Goal: Check status: Check status

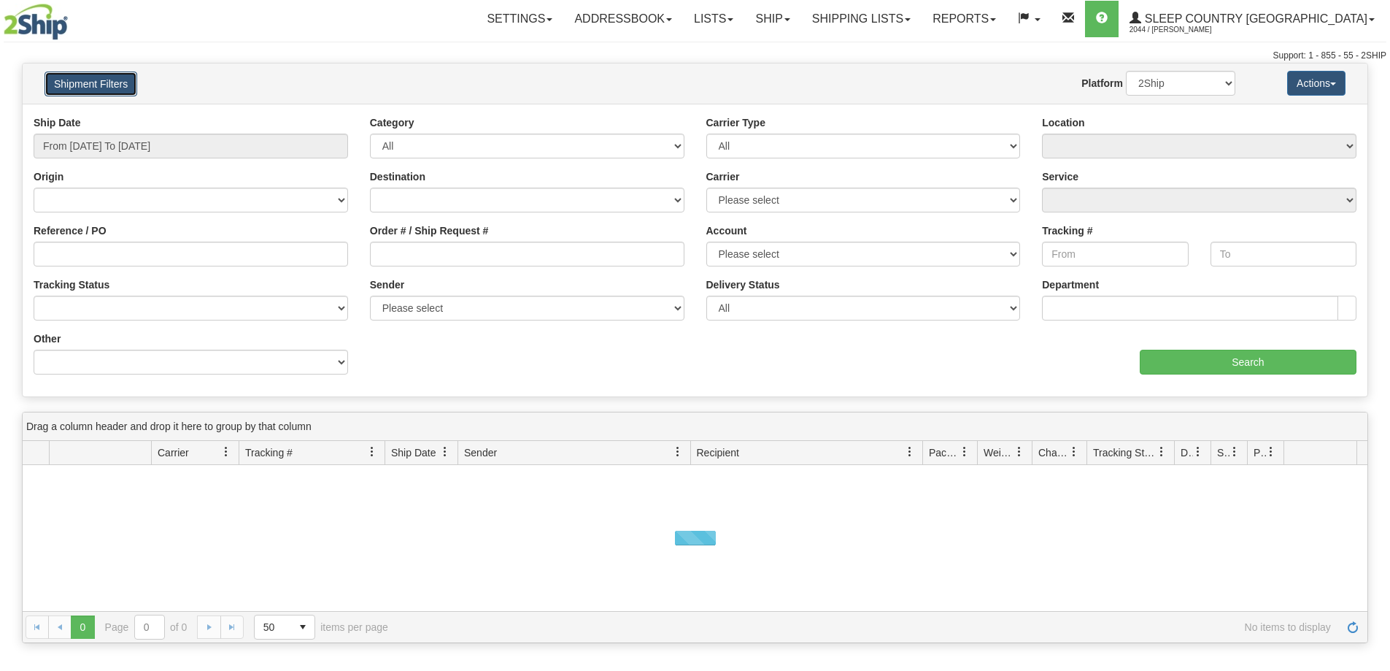
click at [75, 77] on button "Shipment Filters" at bounding box center [91, 84] width 93 height 25
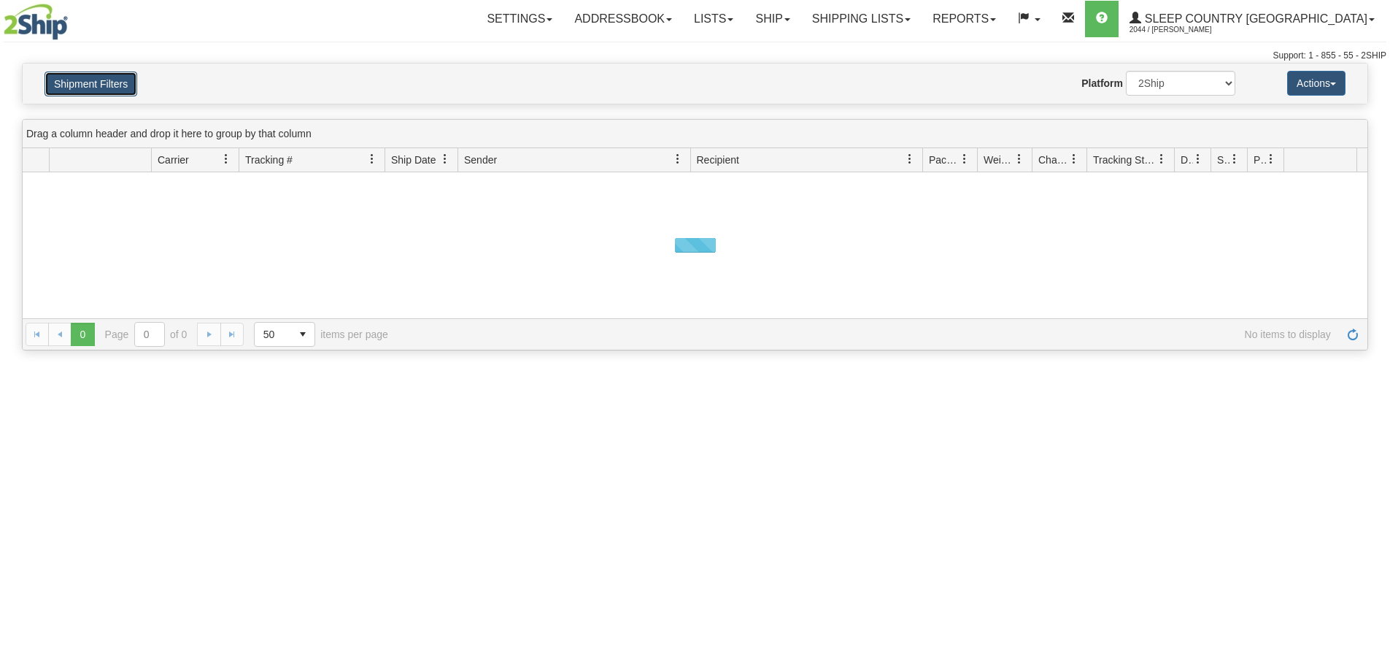
click at [78, 78] on button "Shipment Filters" at bounding box center [91, 84] width 93 height 25
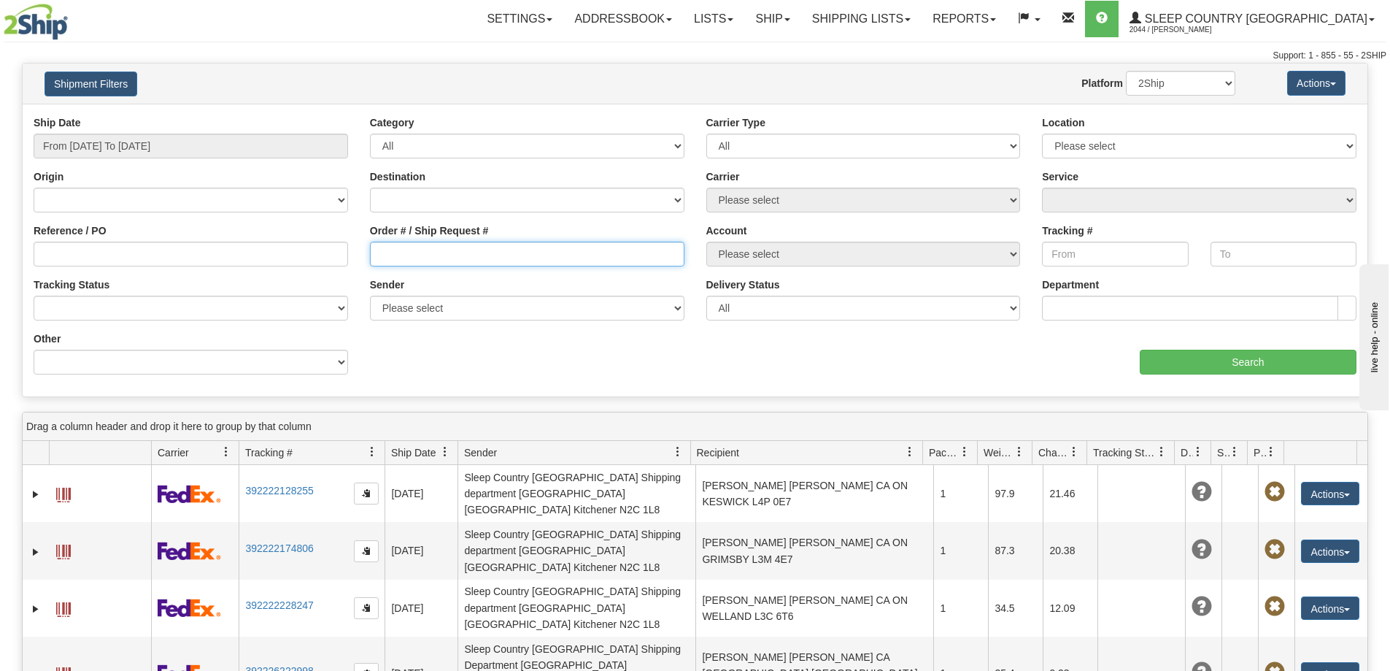
click at [401, 250] on input "Order # / Ship Request #" at bounding box center [527, 254] width 315 height 25
paste input "1050309"
type input "1050309"
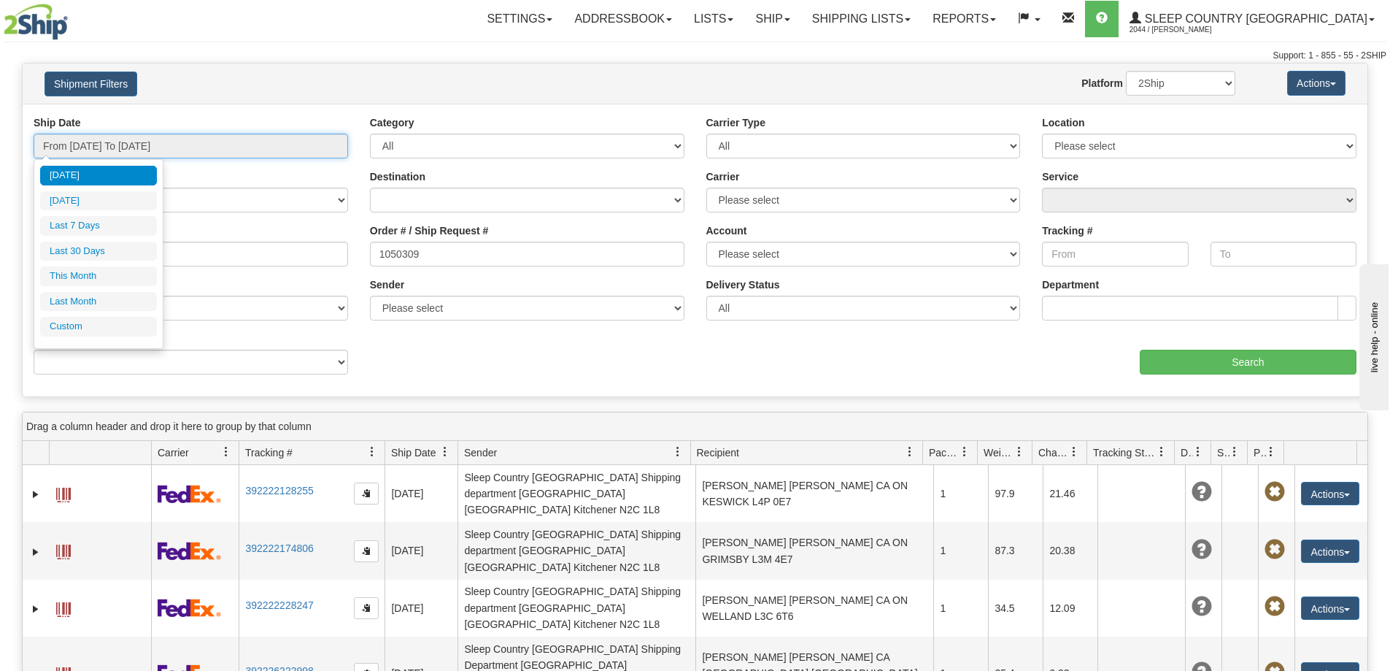
click at [228, 155] on input "From [DATE] To [DATE]" at bounding box center [191, 146] width 315 height 25
click at [113, 250] on li "Last 30 Days" at bounding box center [98, 252] width 117 height 20
type input "From [DATE] To [DATE]"
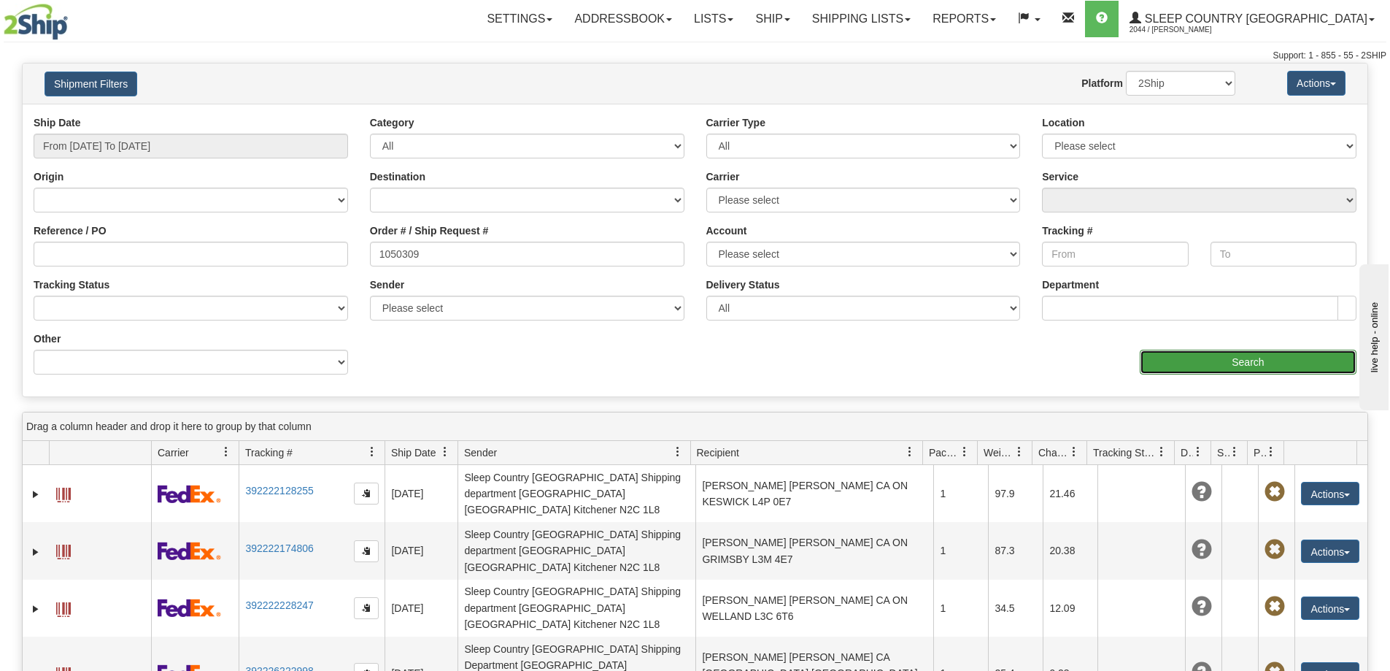
click at [1271, 358] on input "Search" at bounding box center [1248, 362] width 217 height 25
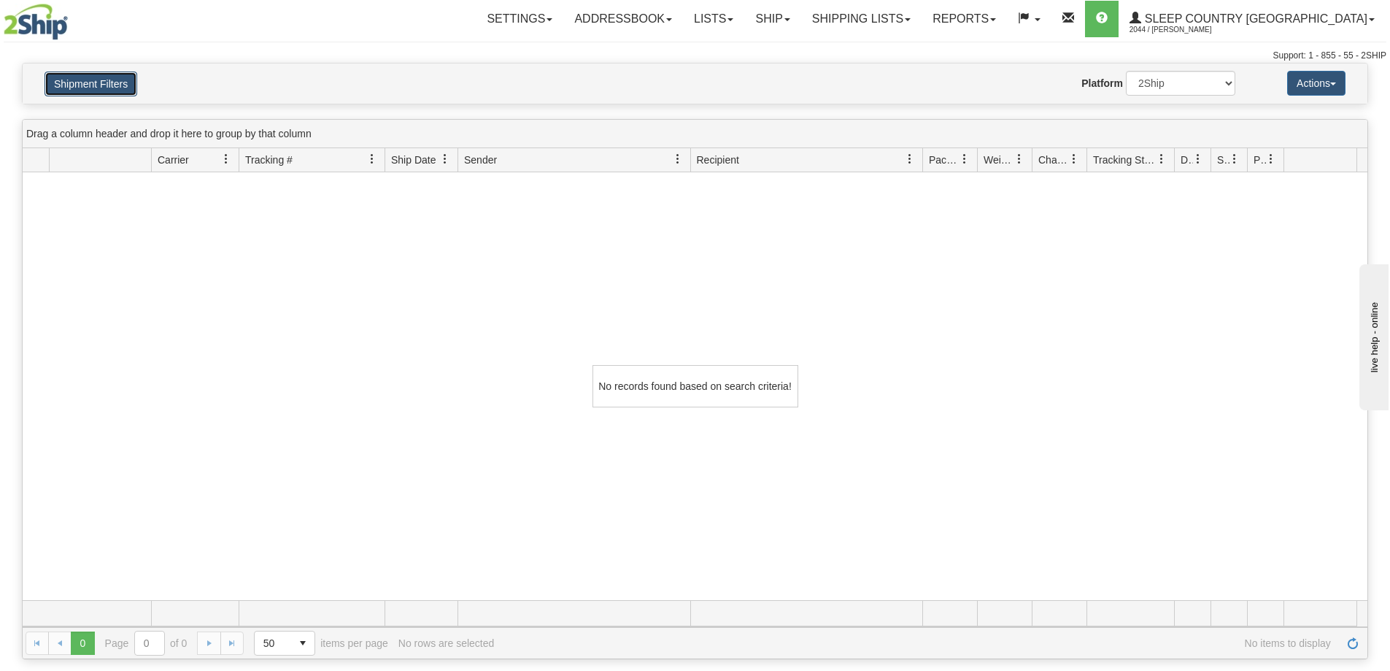
click at [80, 74] on button "Shipment Filters" at bounding box center [91, 84] width 93 height 25
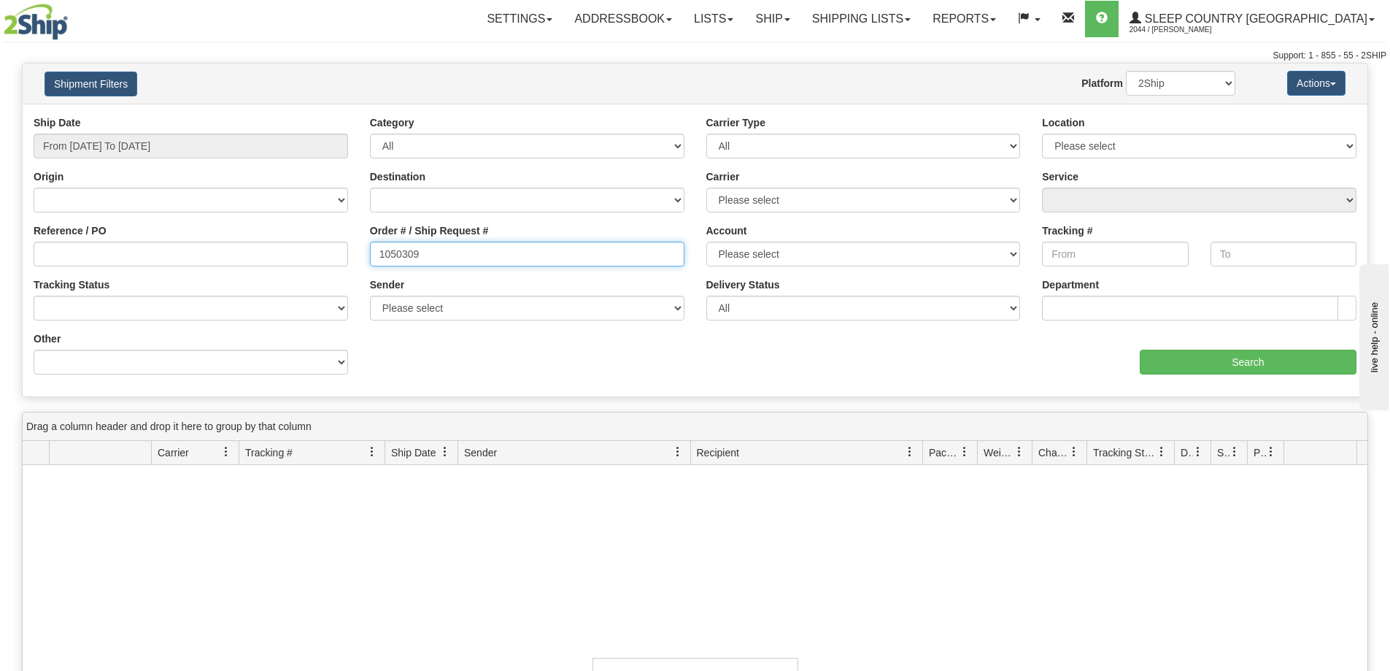
click at [444, 255] on input "1050309" at bounding box center [527, 254] width 315 height 25
paste input "9000H986774"
type input "9000H986774"
click at [251, 146] on input "From [DATE] To [DATE]" at bounding box center [191, 146] width 315 height 25
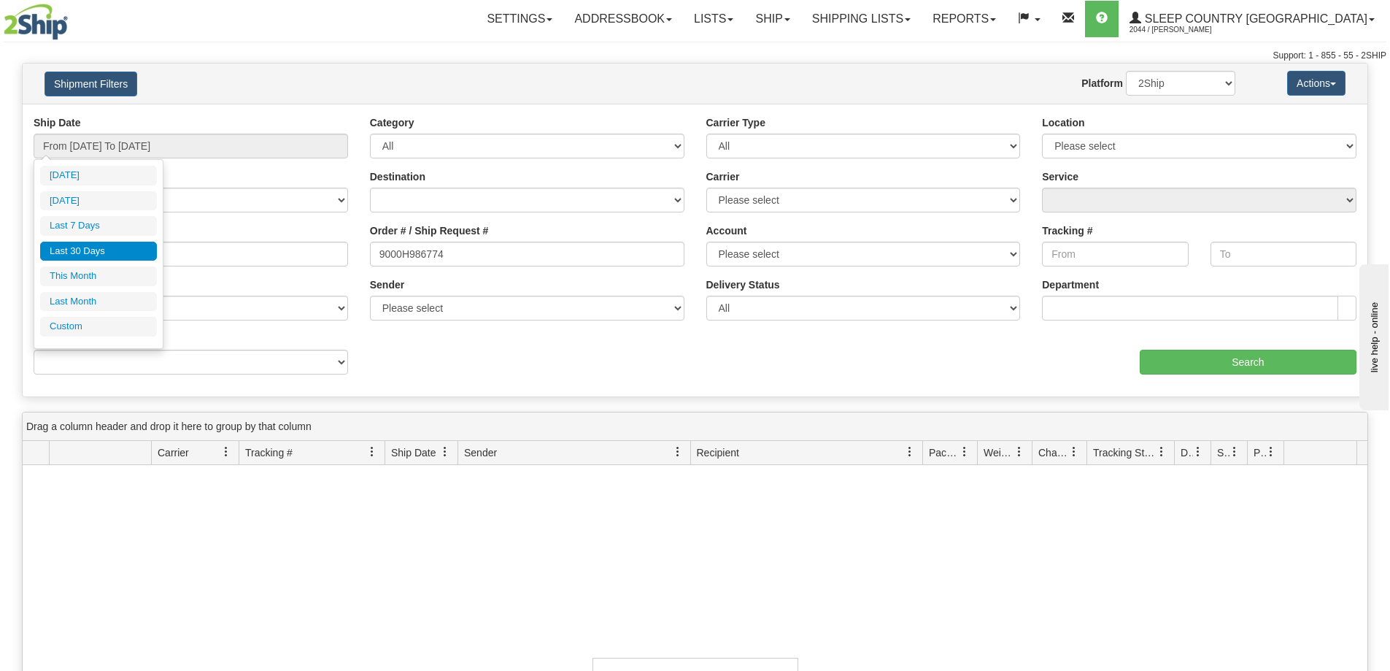
click at [129, 248] on li "Last 30 Days" at bounding box center [98, 252] width 117 height 20
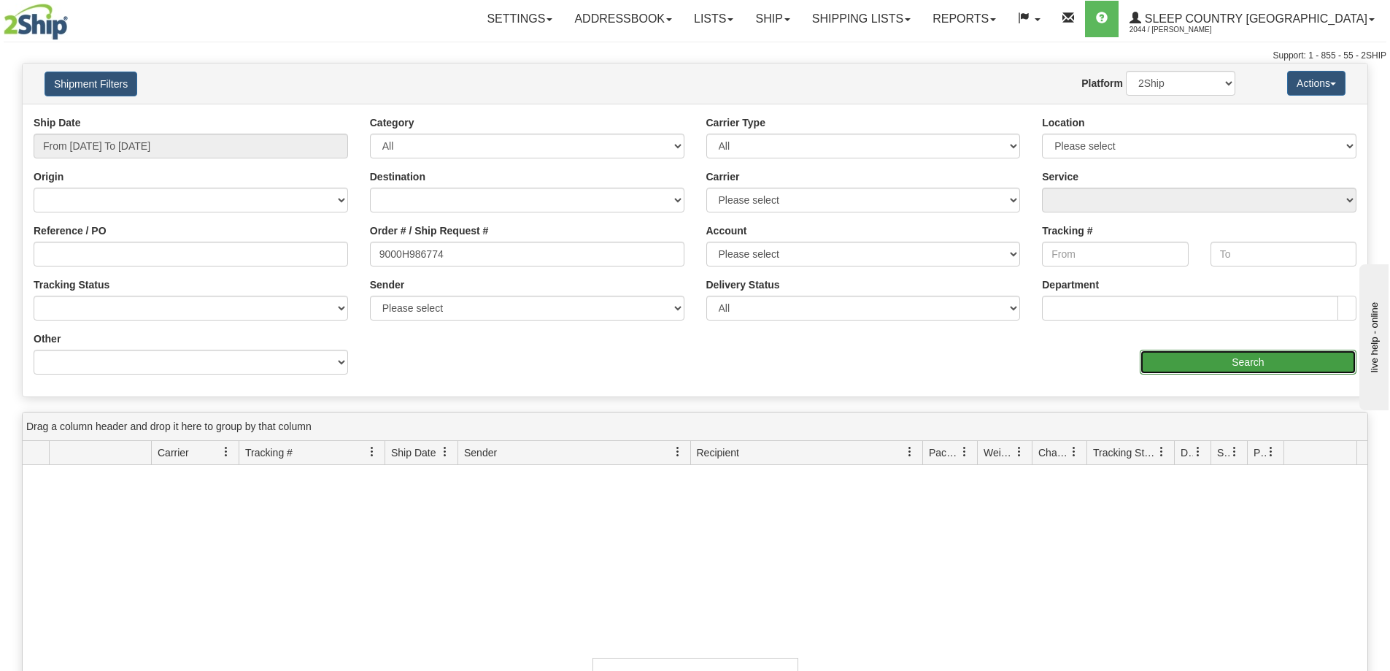
click at [1221, 366] on input "Search" at bounding box center [1248, 362] width 217 height 25
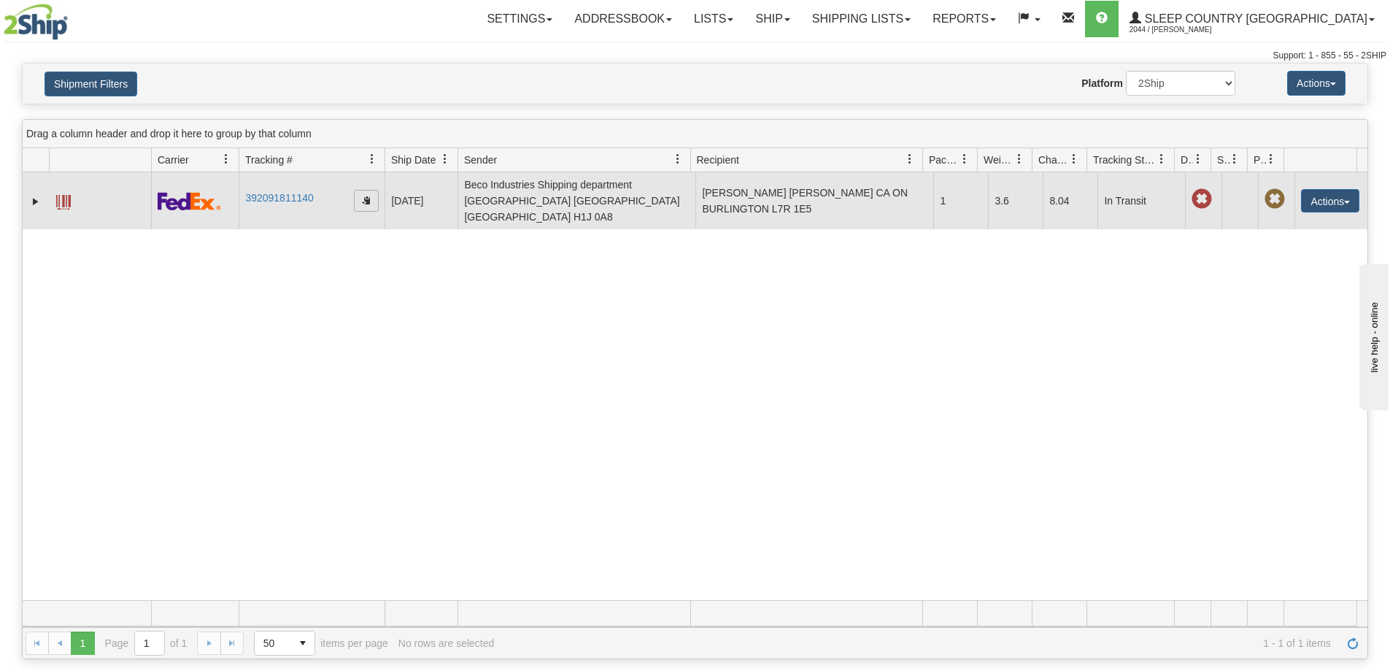
click at [368, 196] on span "button" at bounding box center [366, 200] width 9 height 9
